Goal: Information Seeking & Learning: Learn about a topic

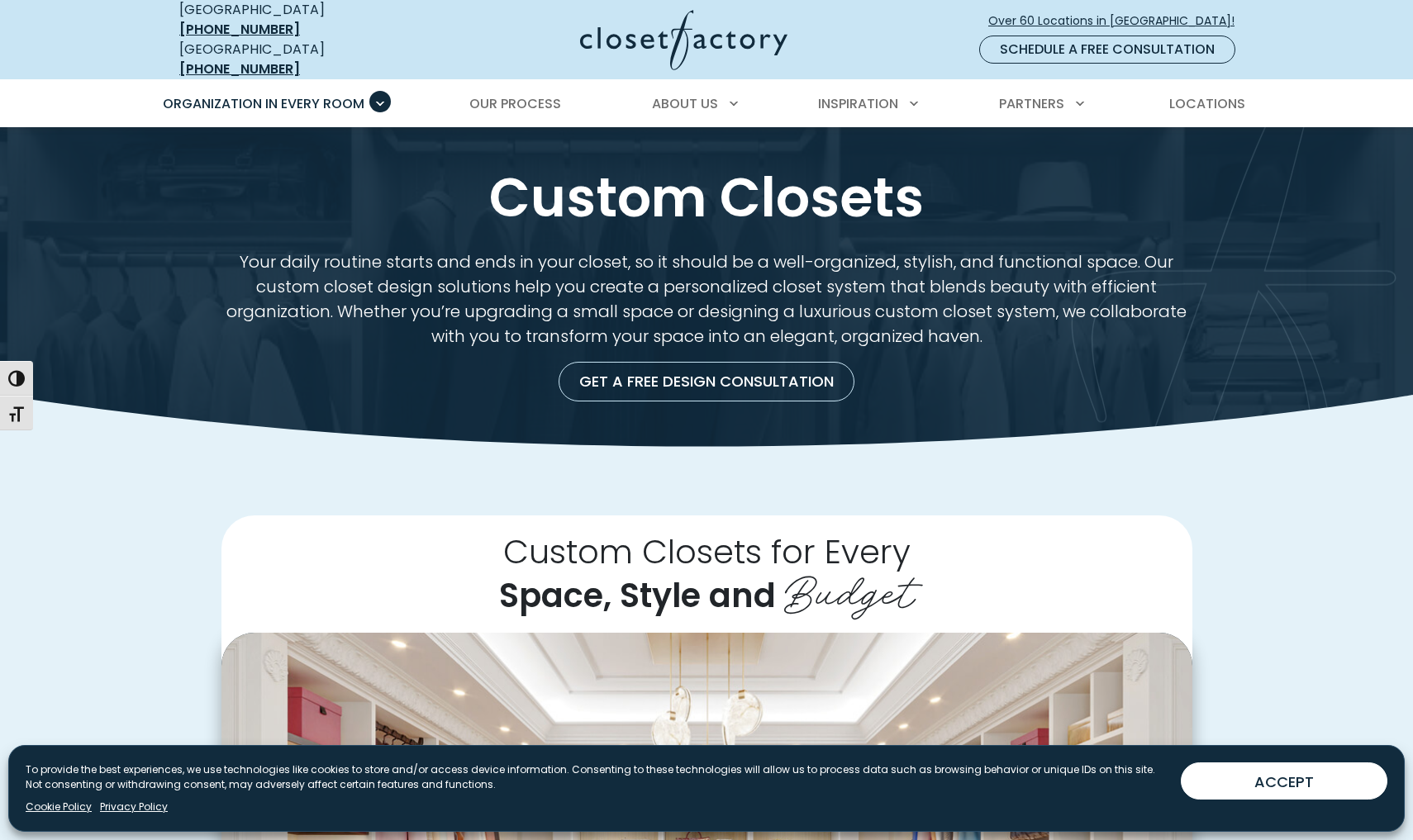
scroll to position [-4, 0]
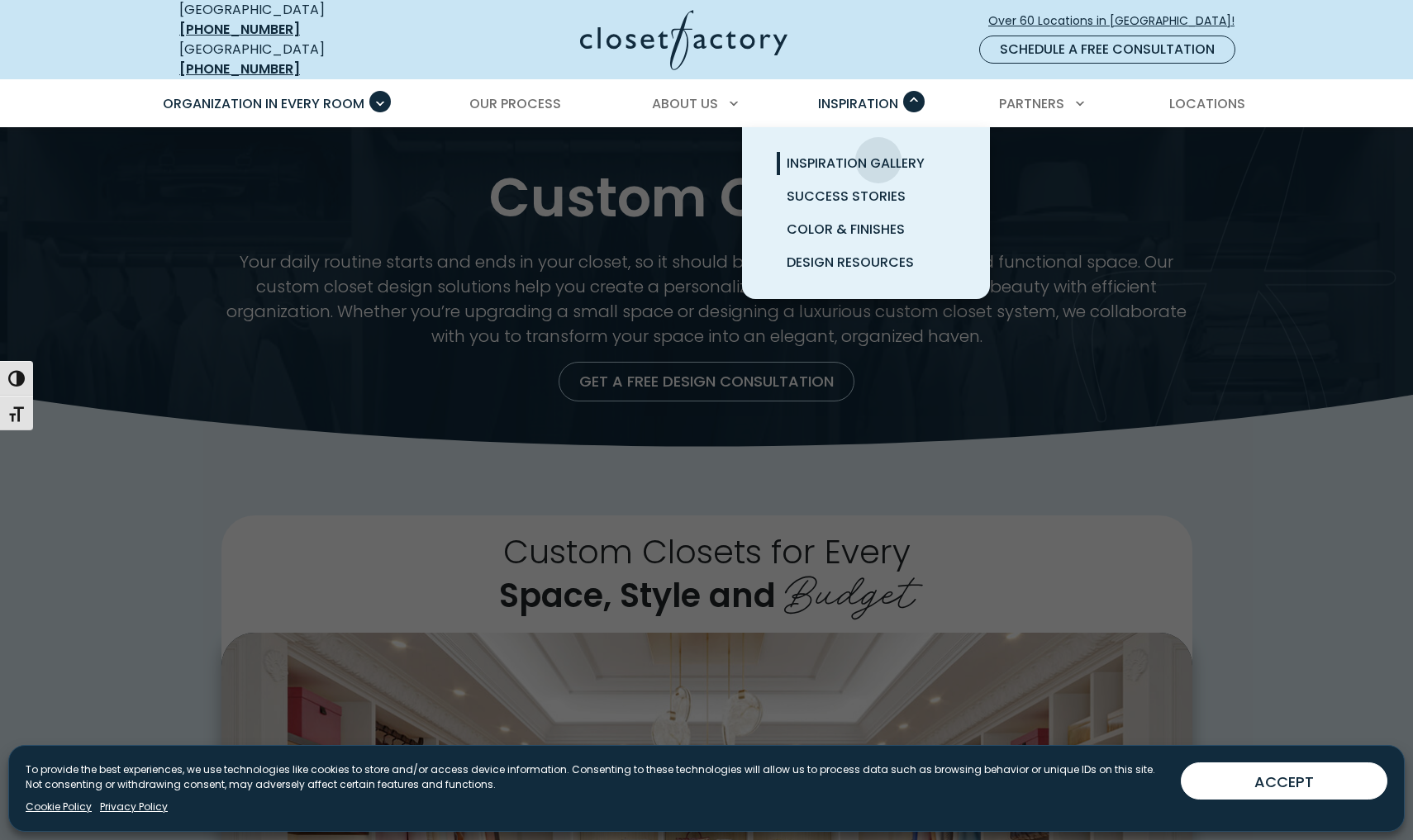
click at [878, 154] on span "Inspiration Gallery" at bounding box center [856, 163] width 138 height 19
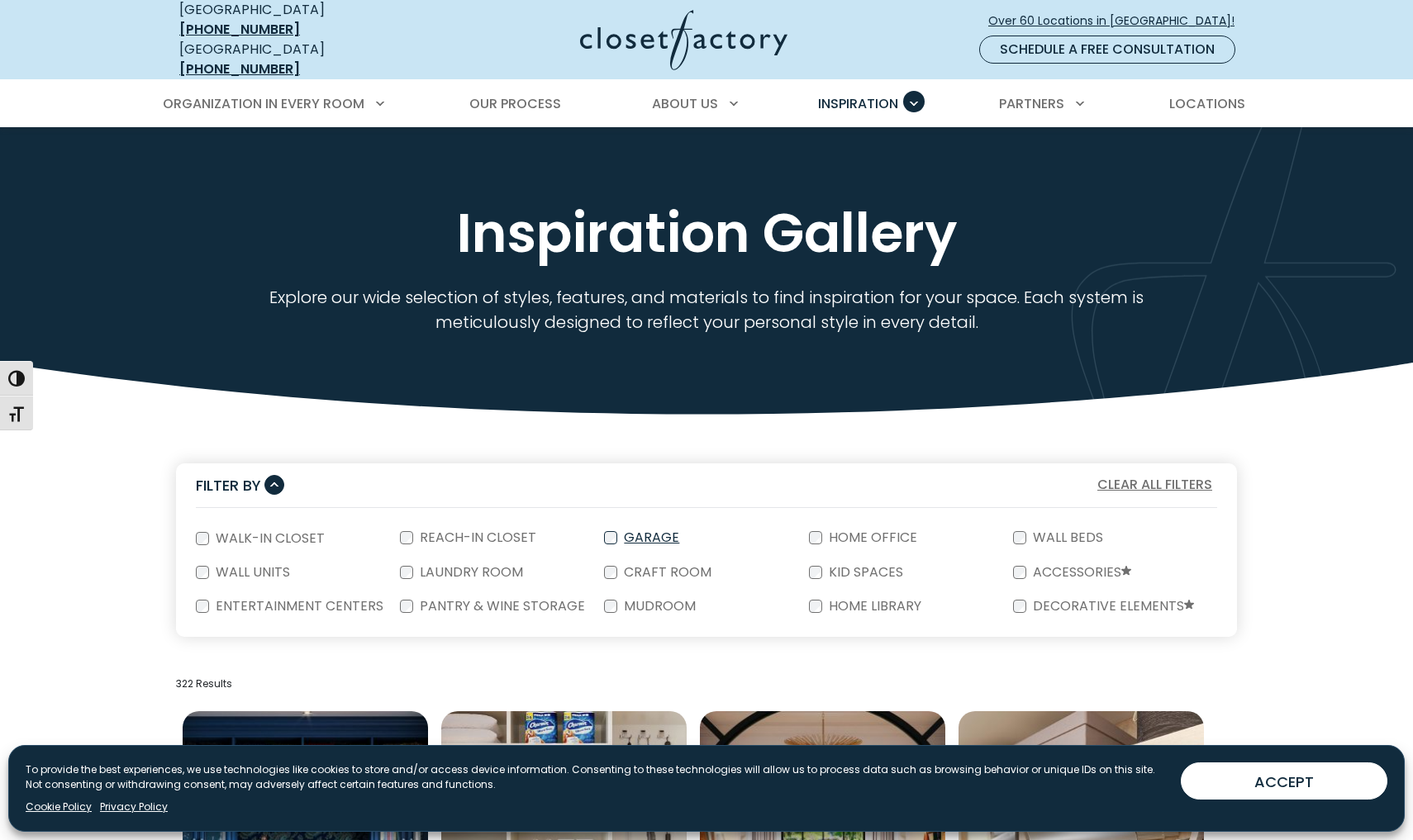
click at [633, 531] on label "Garage" at bounding box center [649, 537] width 65 height 13
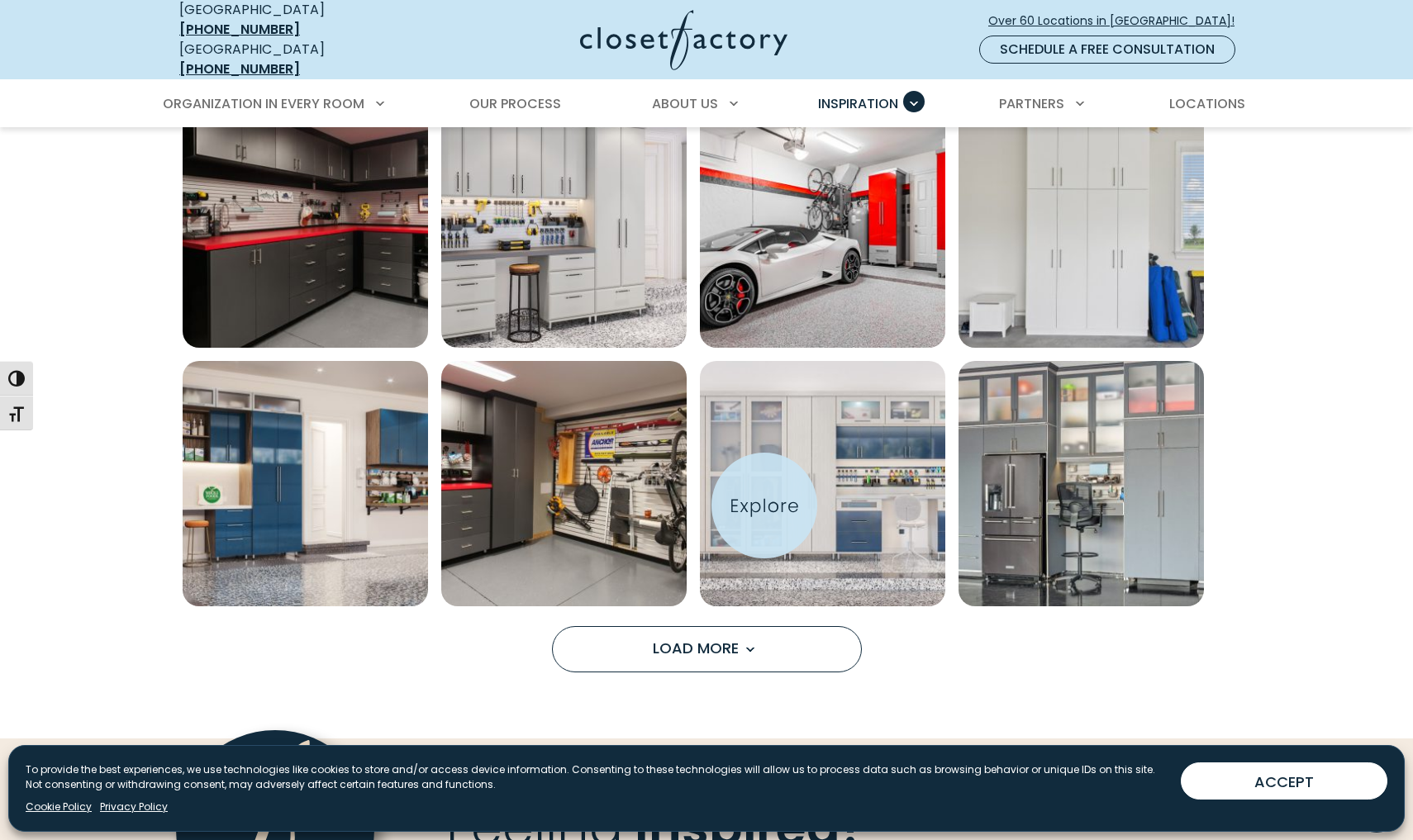
scroll to position [1126, 0]
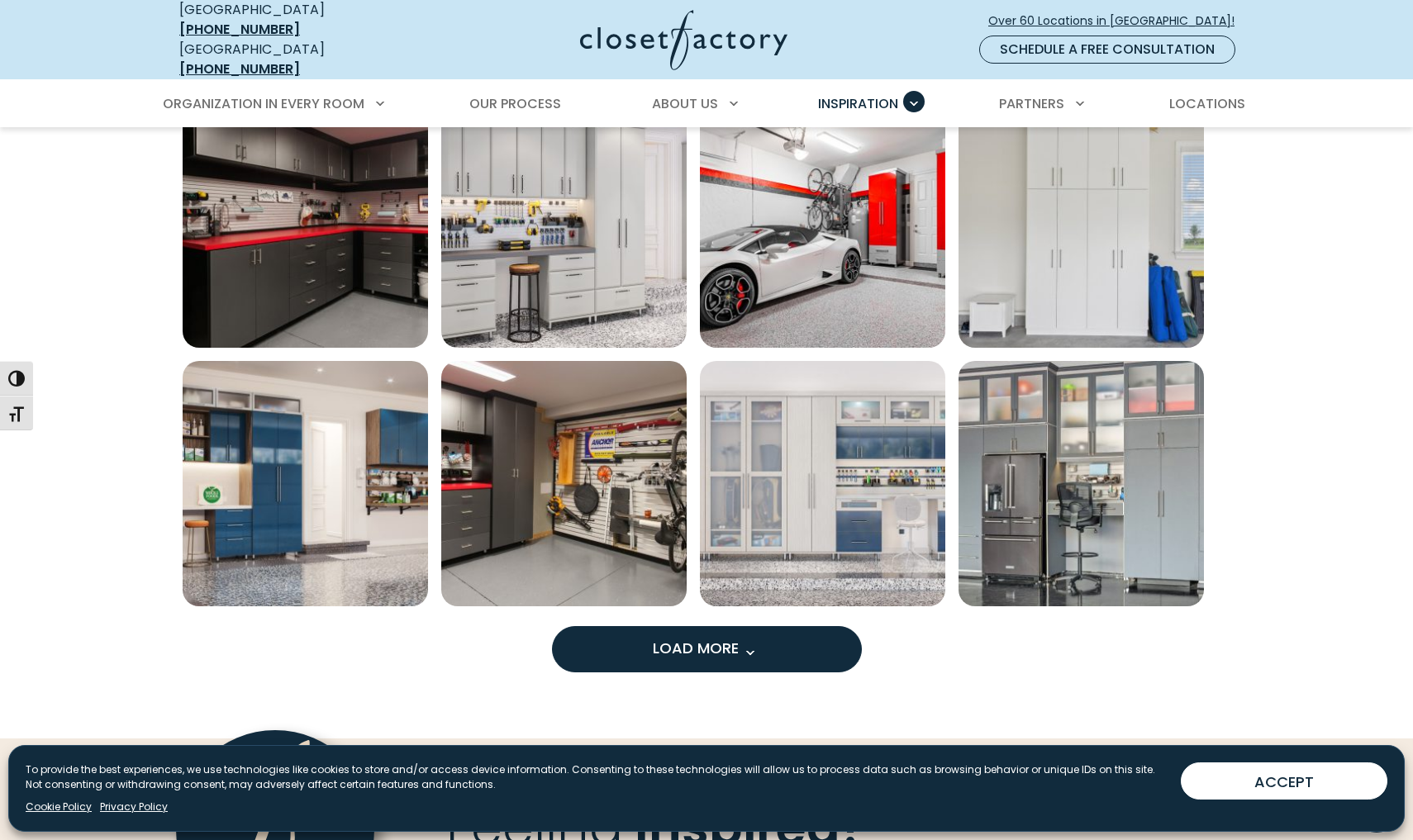
click at [756, 643] on span "Load more inspiration gallery images" at bounding box center [749, 652] width 22 height 22
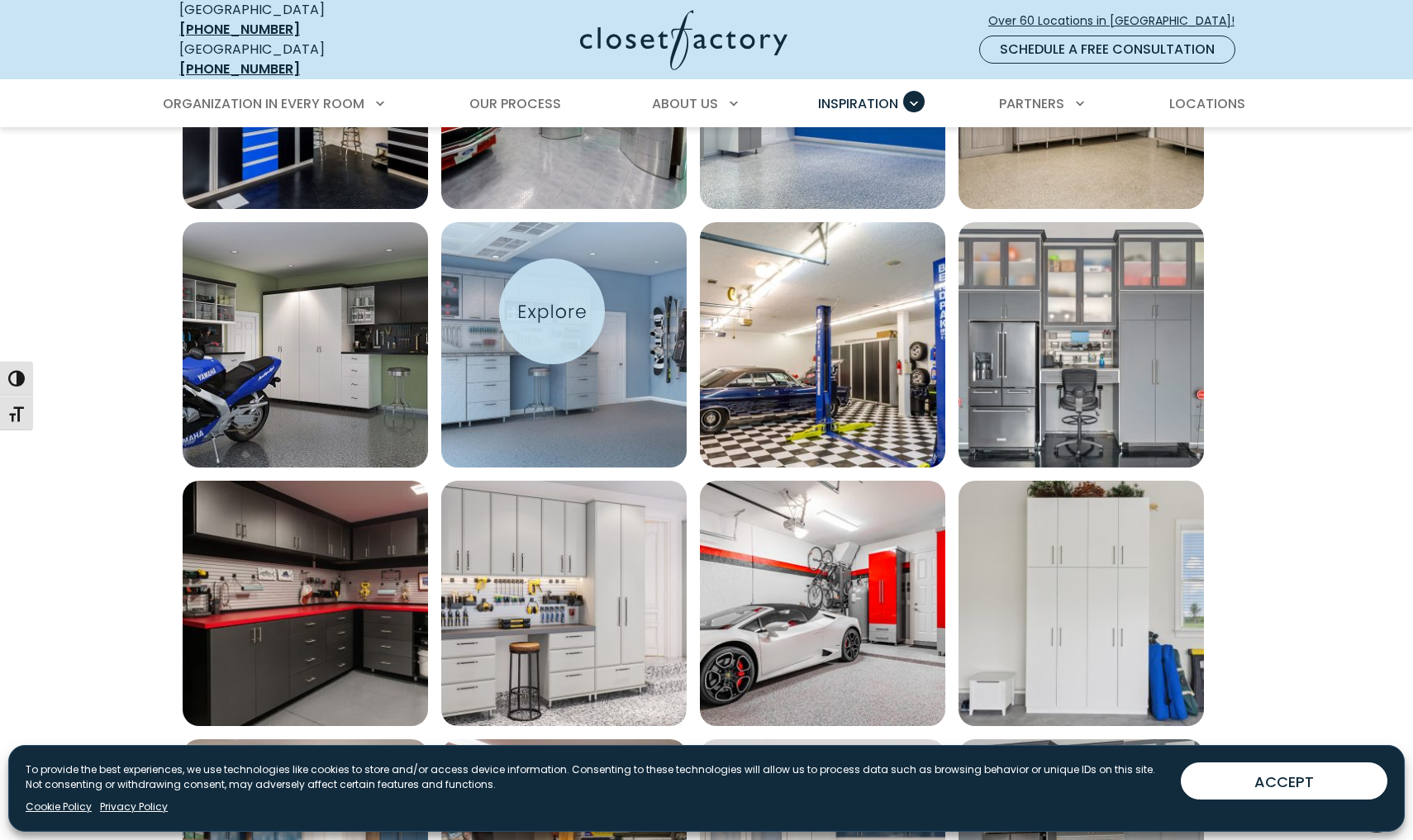
scroll to position [743, 0]
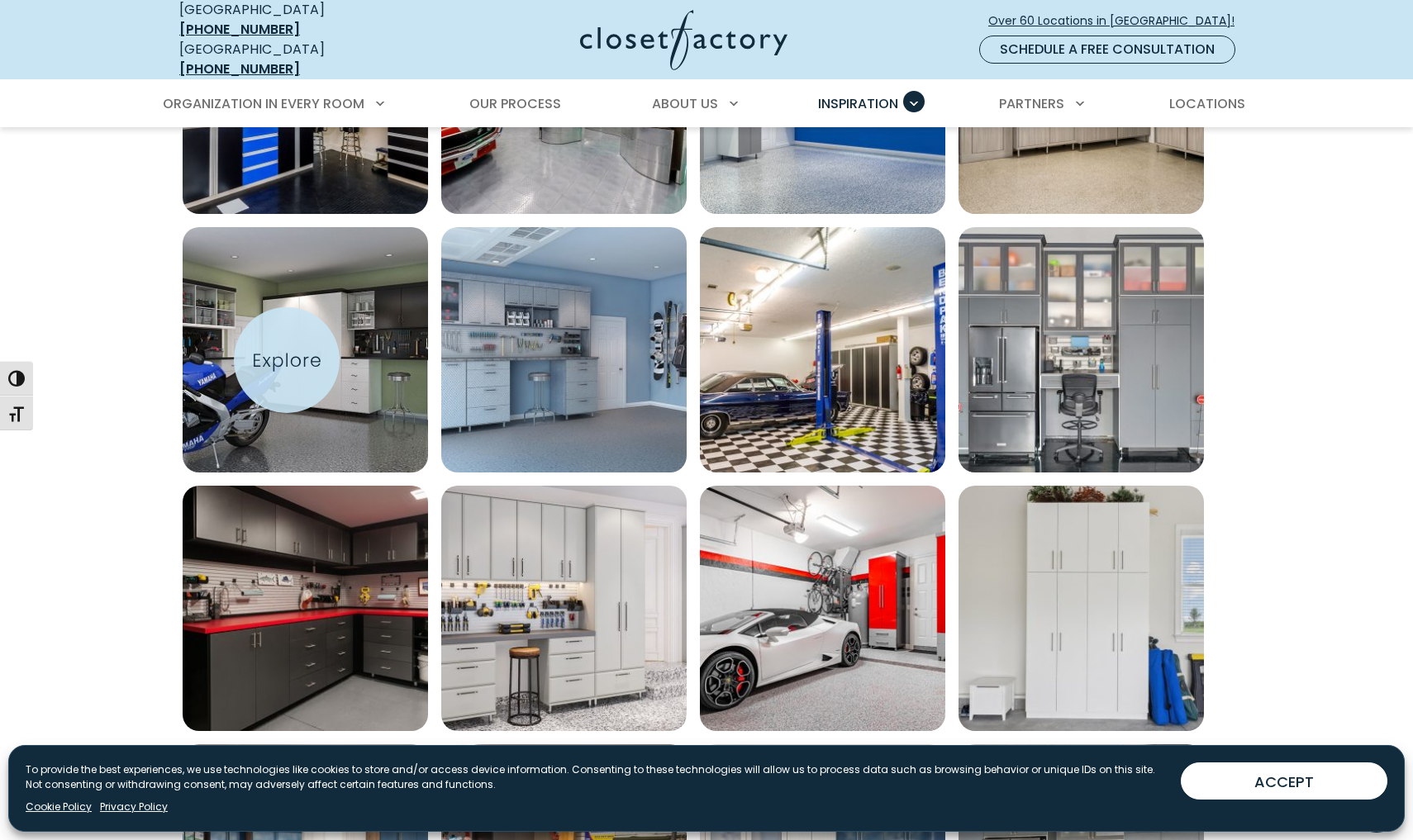
click at [287, 360] on img "Open inspiration gallery to preview enlarged image" at bounding box center [306, 350] width 245 height 245
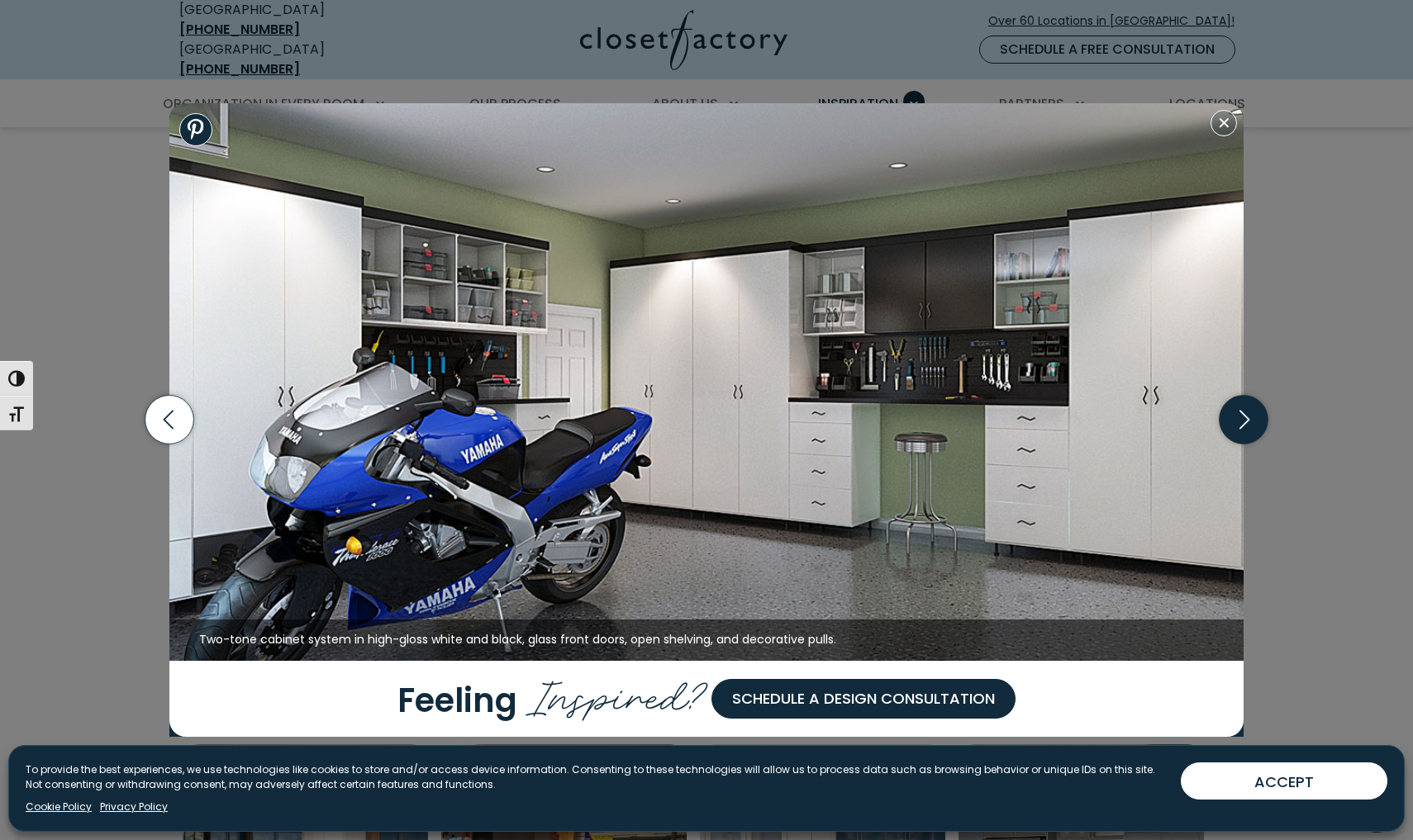
click at [1235, 418] on icon "button" at bounding box center [1244, 420] width 49 height 49
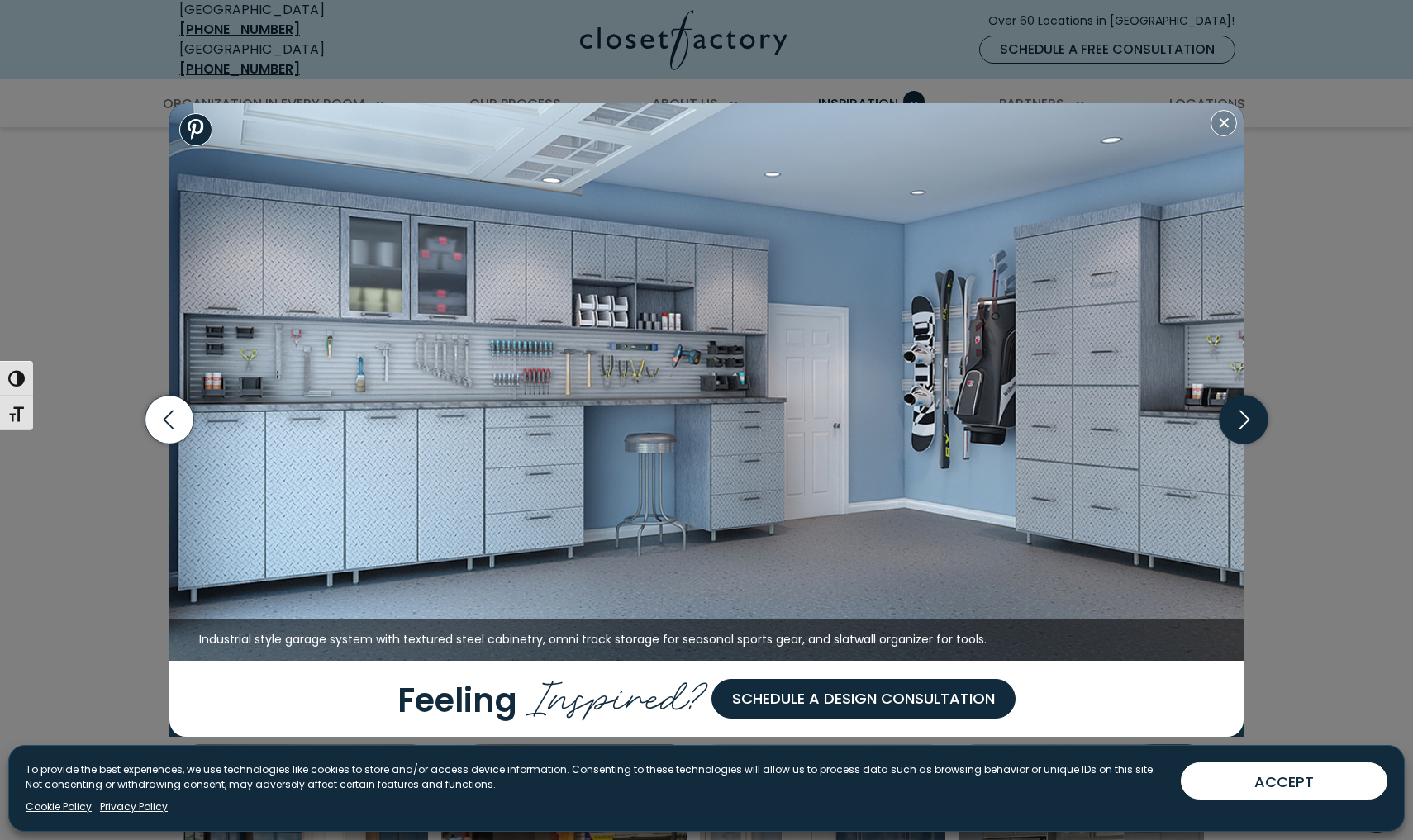
click at [1235, 419] on icon "button" at bounding box center [1244, 420] width 49 height 49
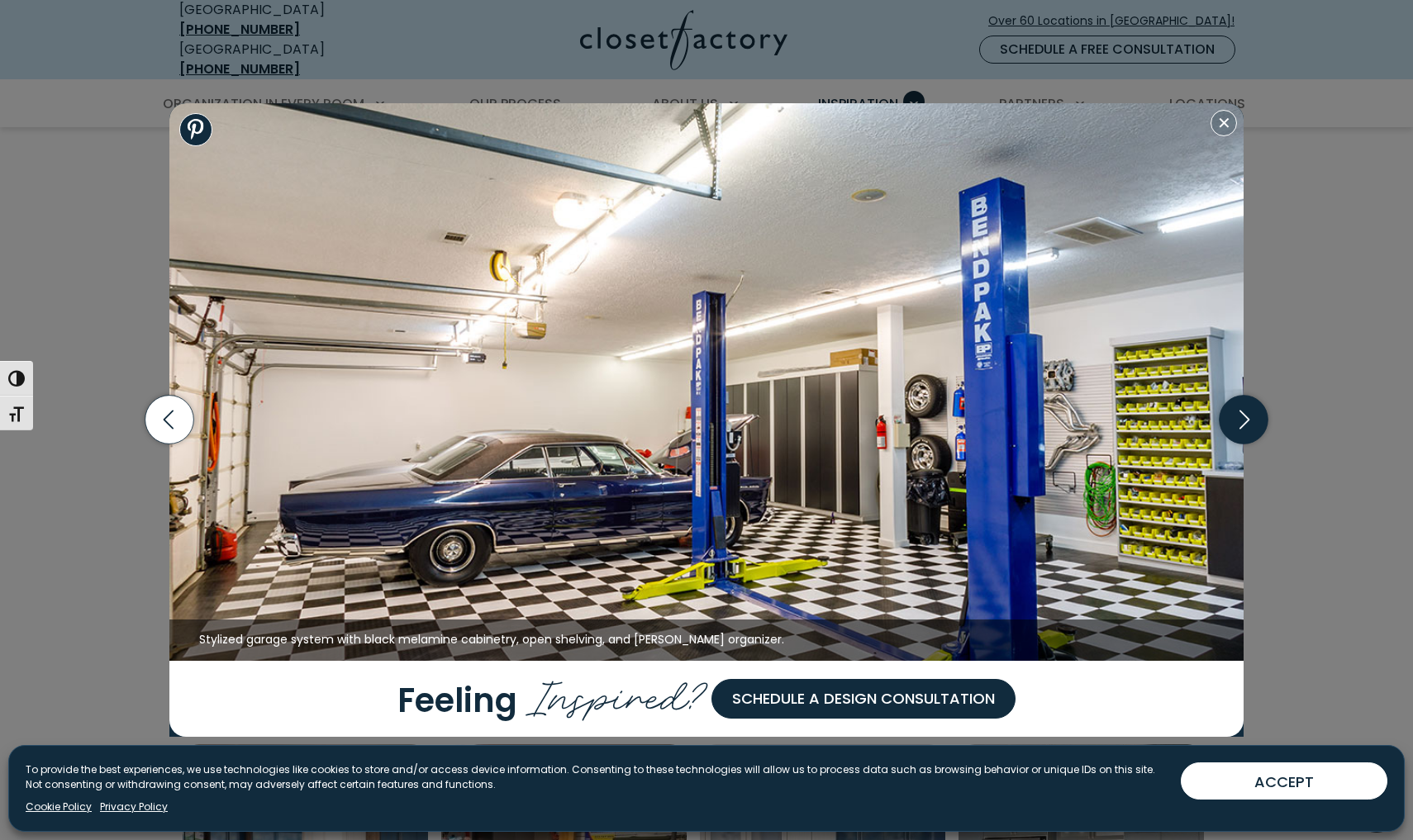
click at [1234, 420] on icon "button" at bounding box center [1244, 420] width 49 height 49
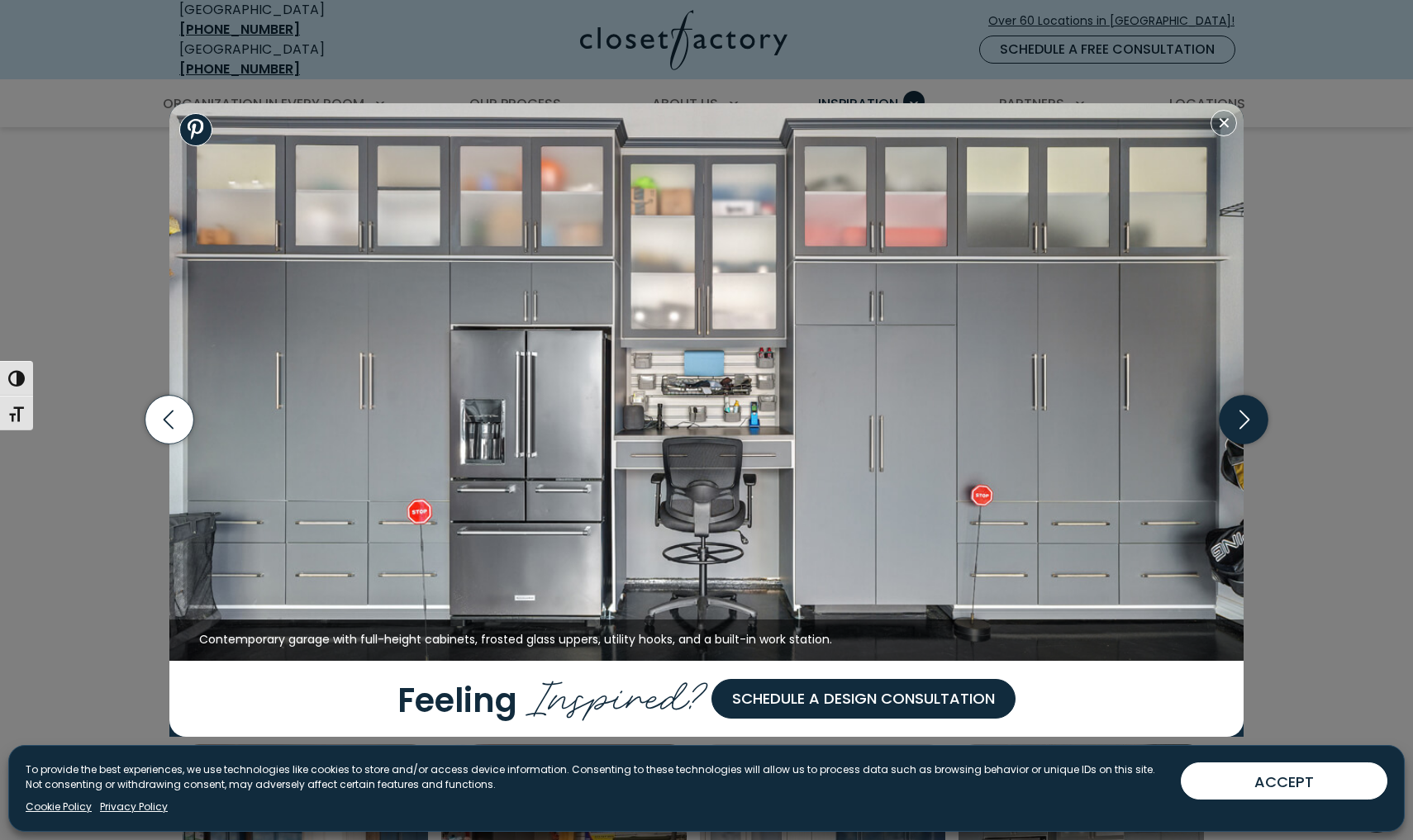
click at [1234, 420] on icon "button" at bounding box center [1244, 420] width 49 height 49
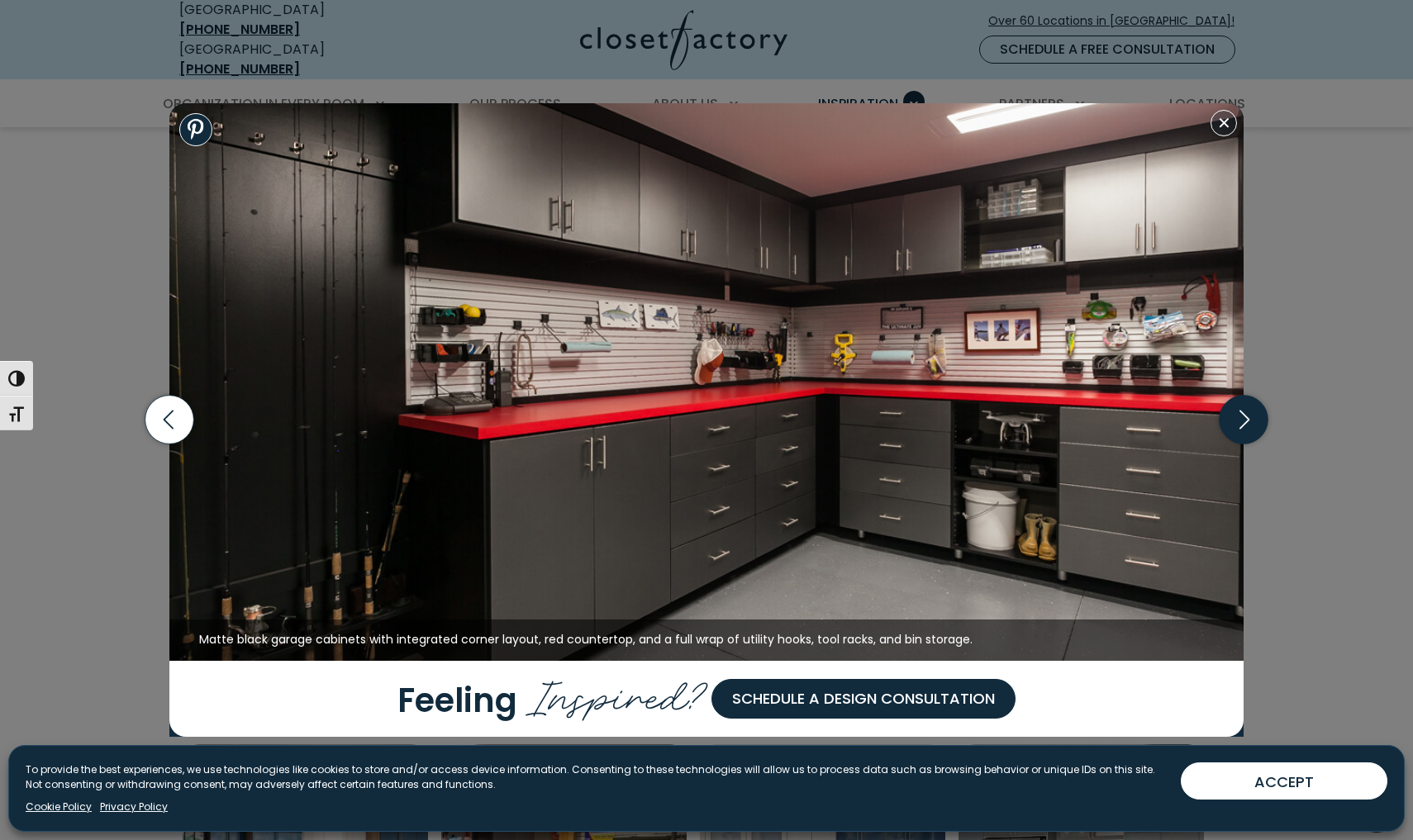
click at [1234, 420] on icon "button" at bounding box center [1244, 420] width 49 height 49
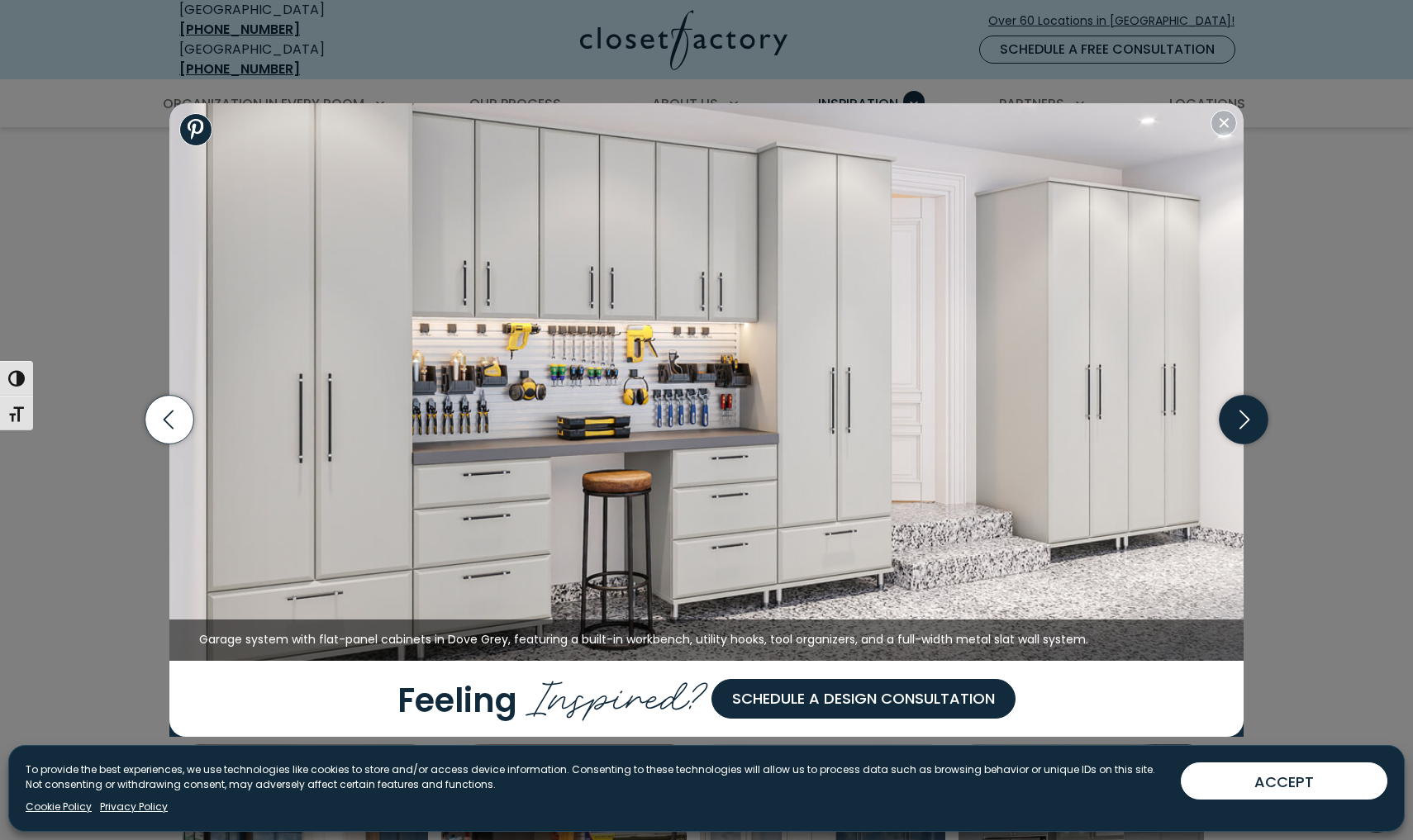
click at [1234, 420] on icon "button" at bounding box center [1244, 420] width 49 height 49
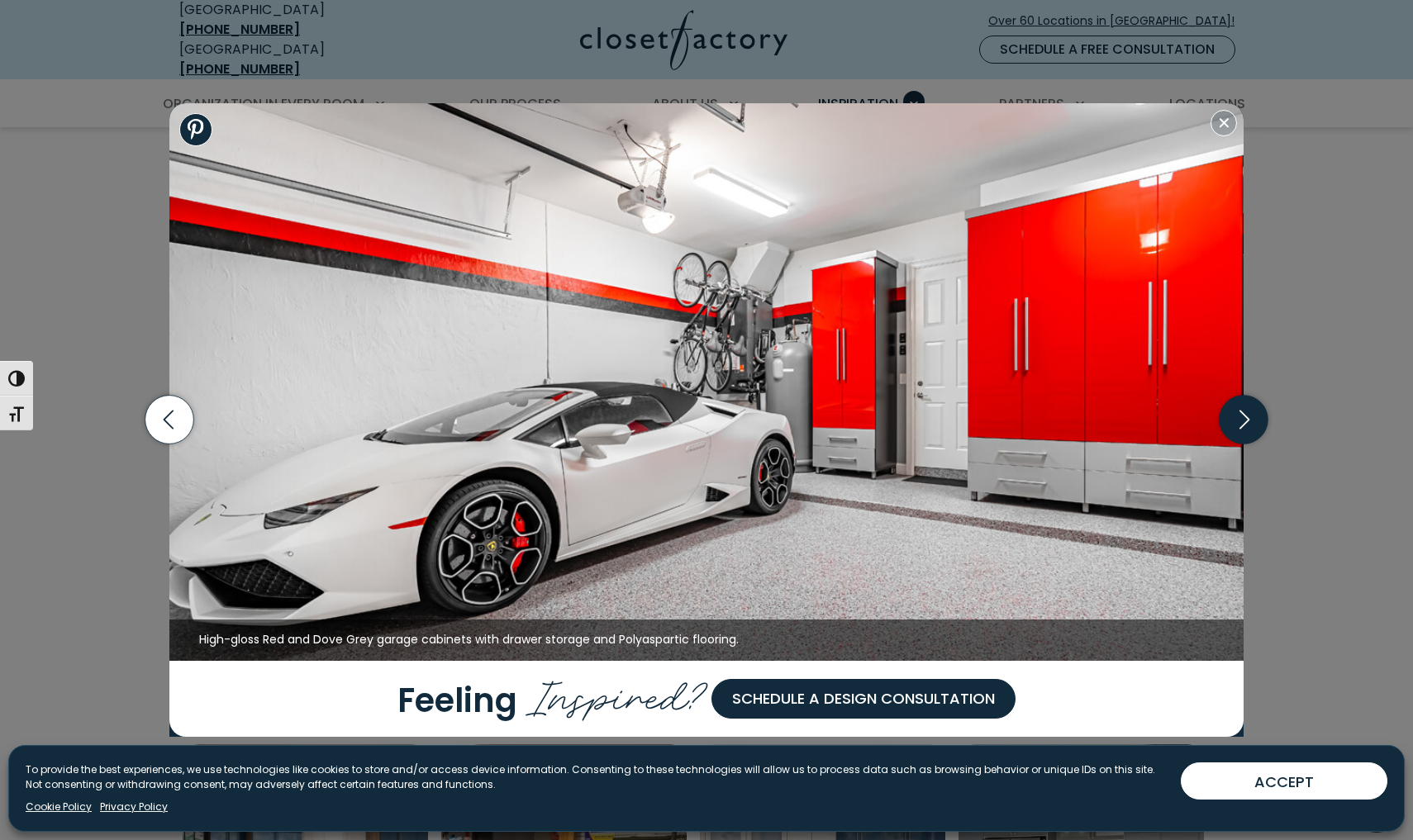
click at [1234, 420] on icon "button" at bounding box center [1244, 420] width 49 height 49
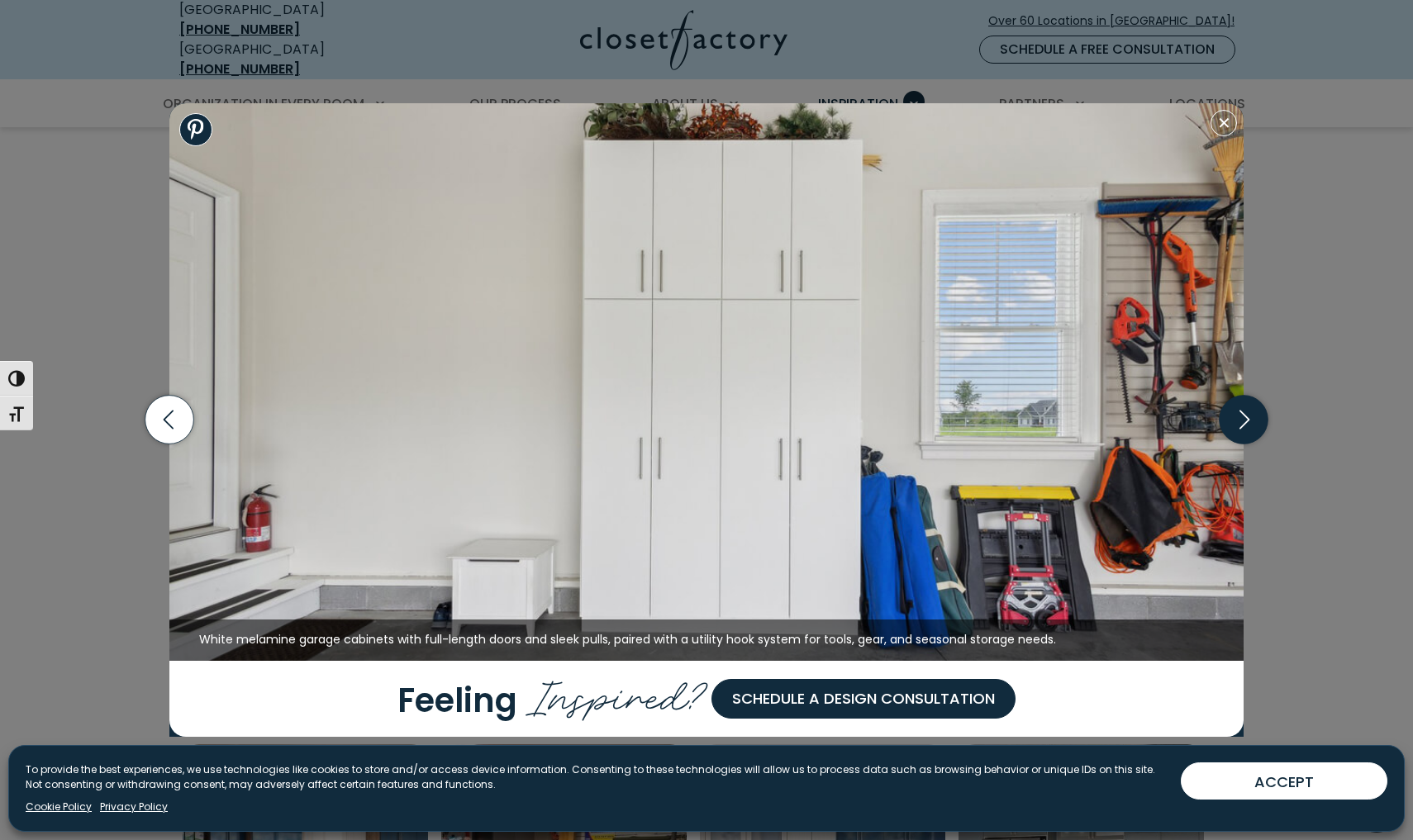
click at [1234, 420] on icon "button" at bounding box center [1244, 420] width 49 height 49
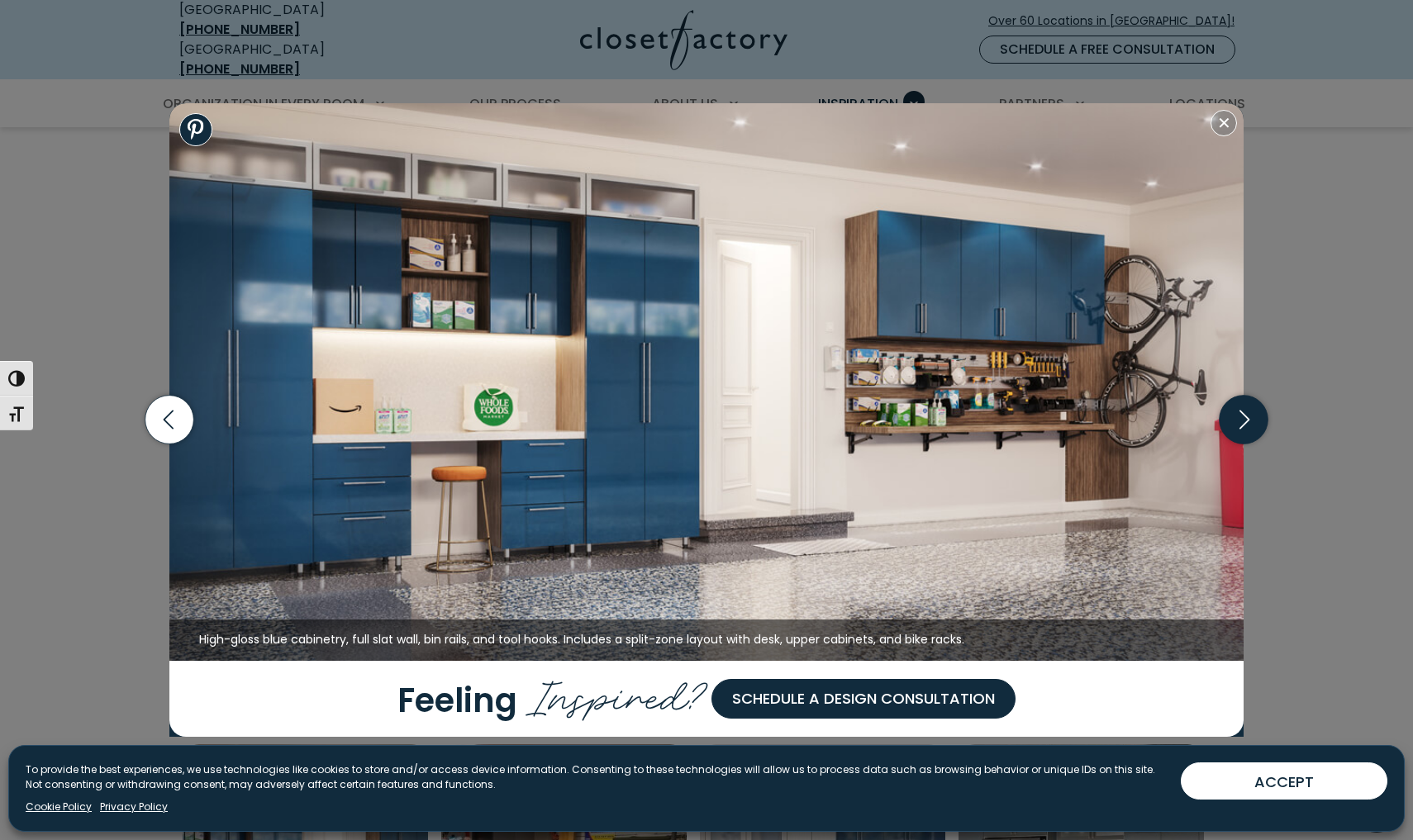
click at [1234, 420] on icon "button" at bounding box center [1244, 420] width 49 height 49
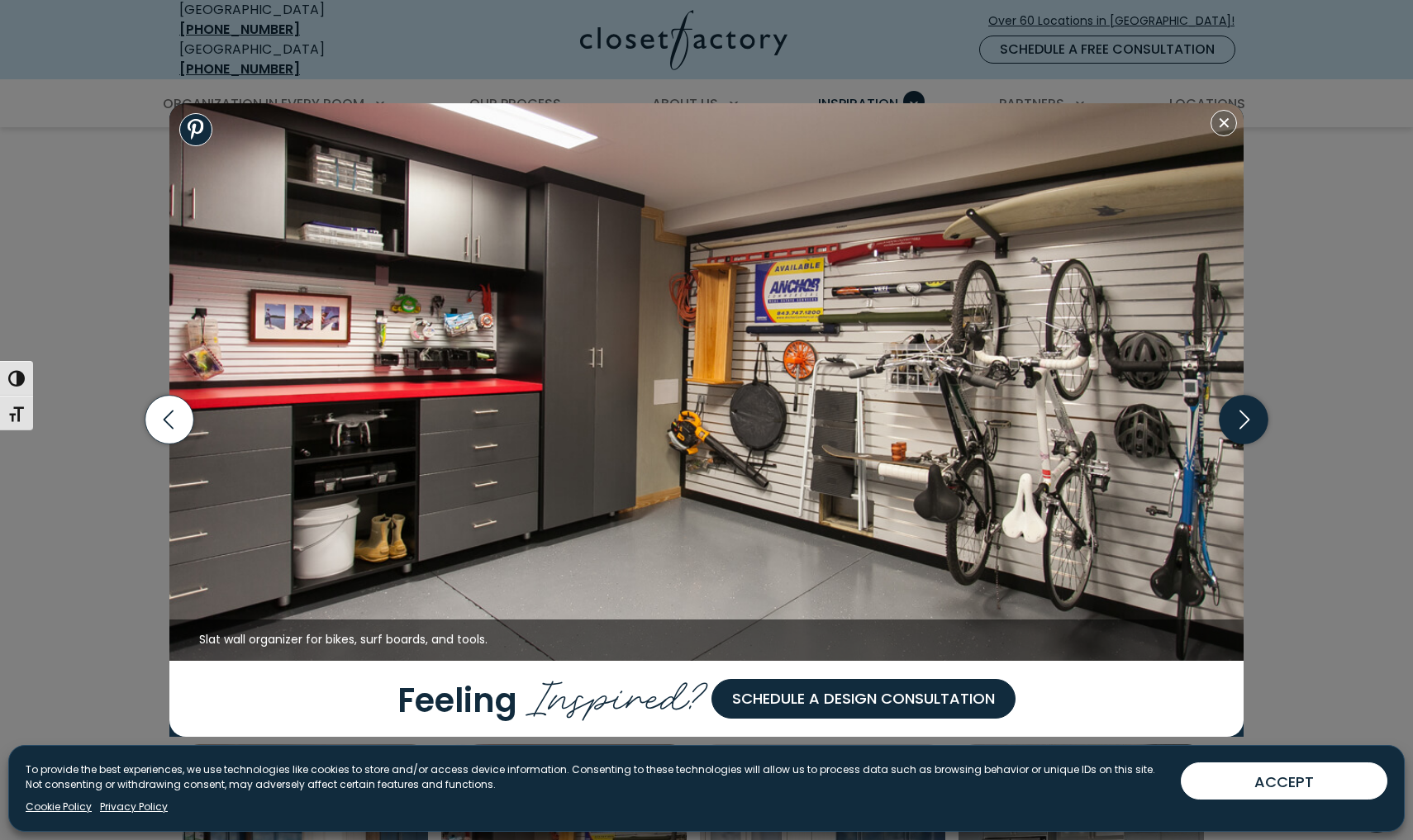
click at [1234, 420] on icon "button" at bounding box center [1244, 420] width 49 height 49
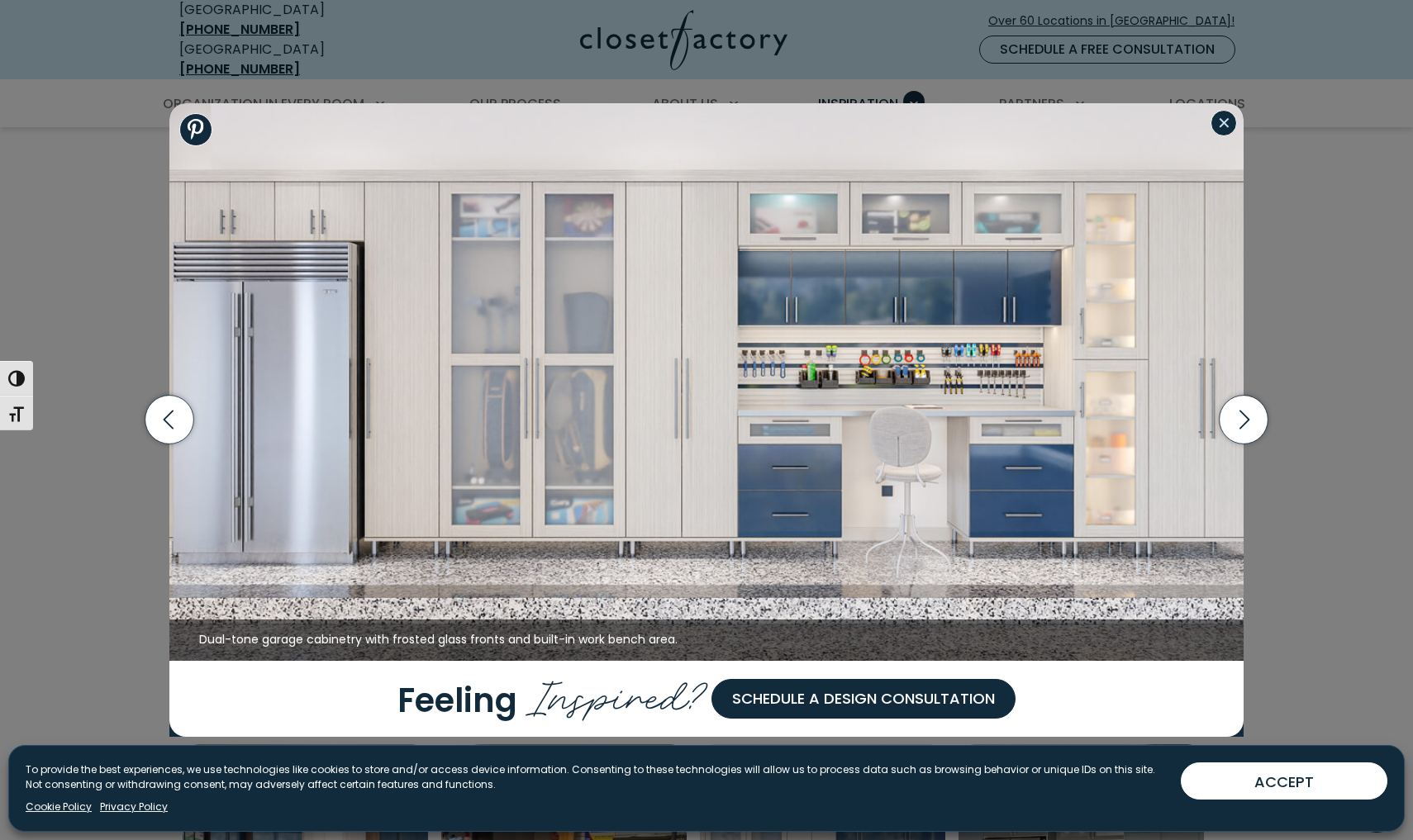
click at [1217, 128] on button "Close modal" at bounding box center [1223, 124] width 26 height 26
